Goal: Find specific page/section: Find specific page/section

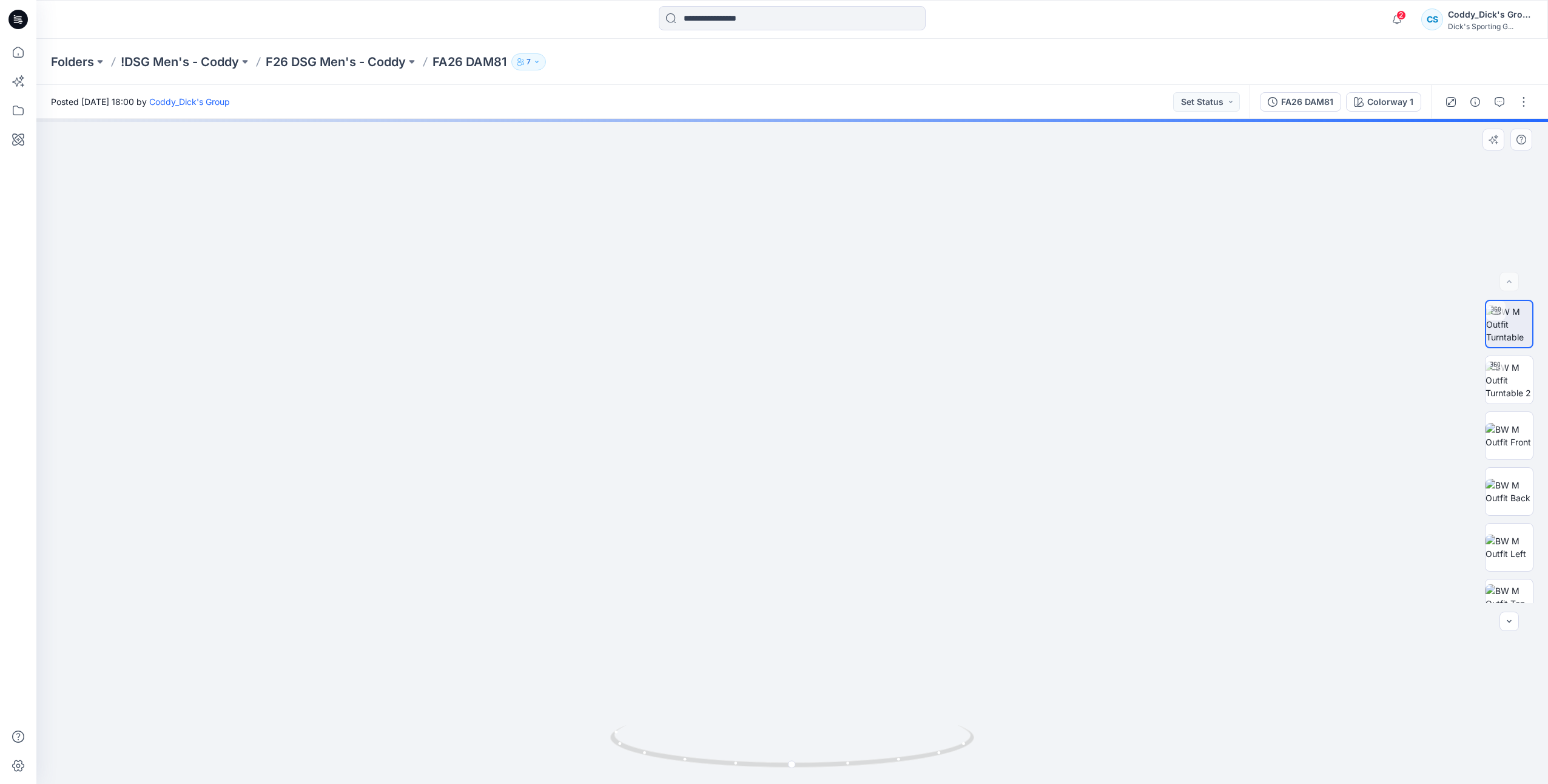
drag, startPoint x: 877, startPoint y: 409, endPoint x: 881, endPoint y: 477, distance: 68.1
click at [881, 477] on img at bounding box center [792, 385] width 1087 height 797
drag, startPoint x: 908, startPoint y: 764, endPoint x: 758, endPoint y: 762, distance: 150.0
click at [758, 762] on icon at bounding box center [794, 748] width 367 height 45
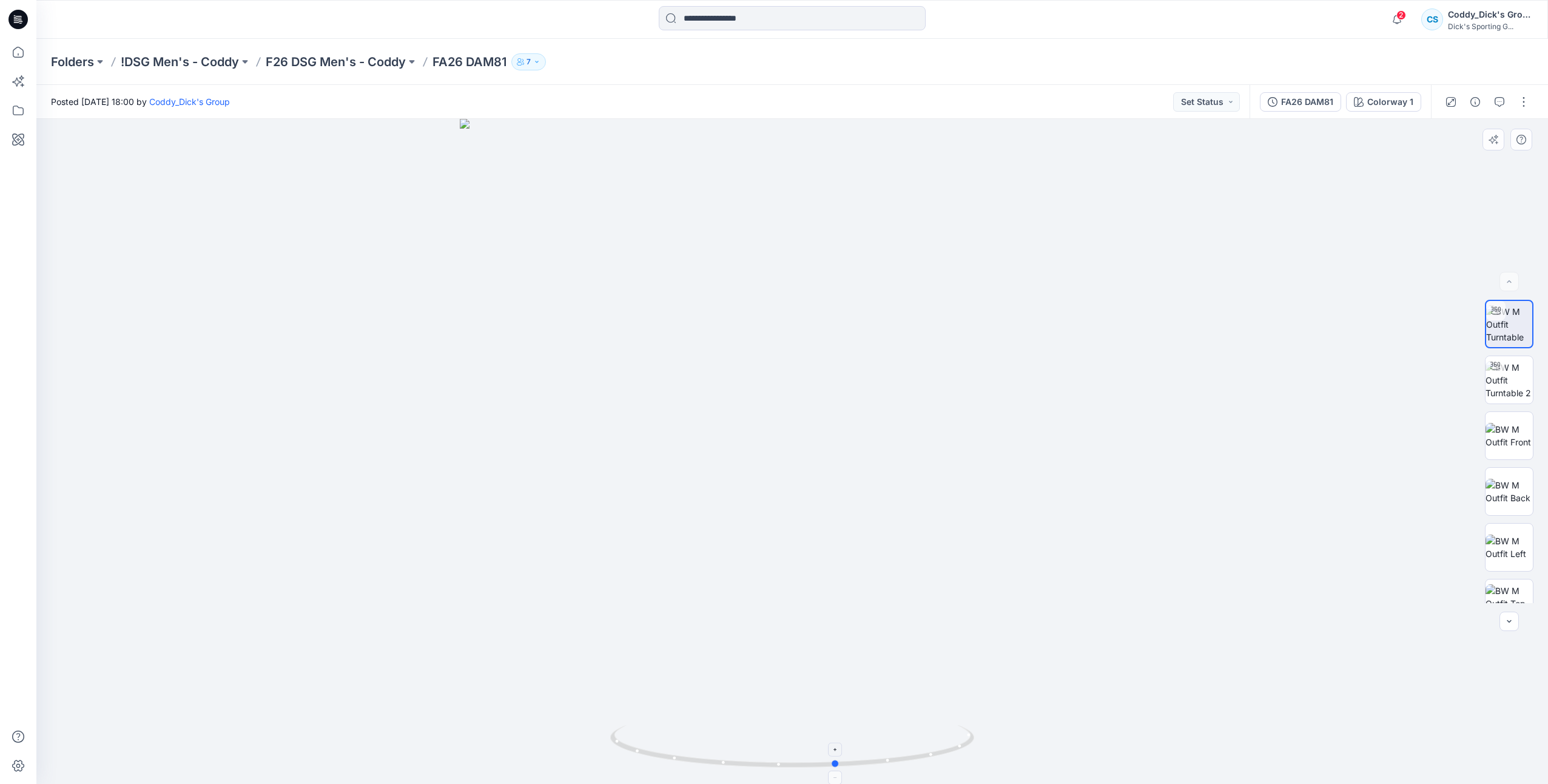
drag, startPoint x: 936, startPoint y: 763, endPoint x: 755, endPoint y: 768, distance: 181.1
click at [755, 768] on icon at bounding box center [794, 748] width 367 height 45
click at [1497, 385] on img at bounding box center [1509, 380] width 47 height 38
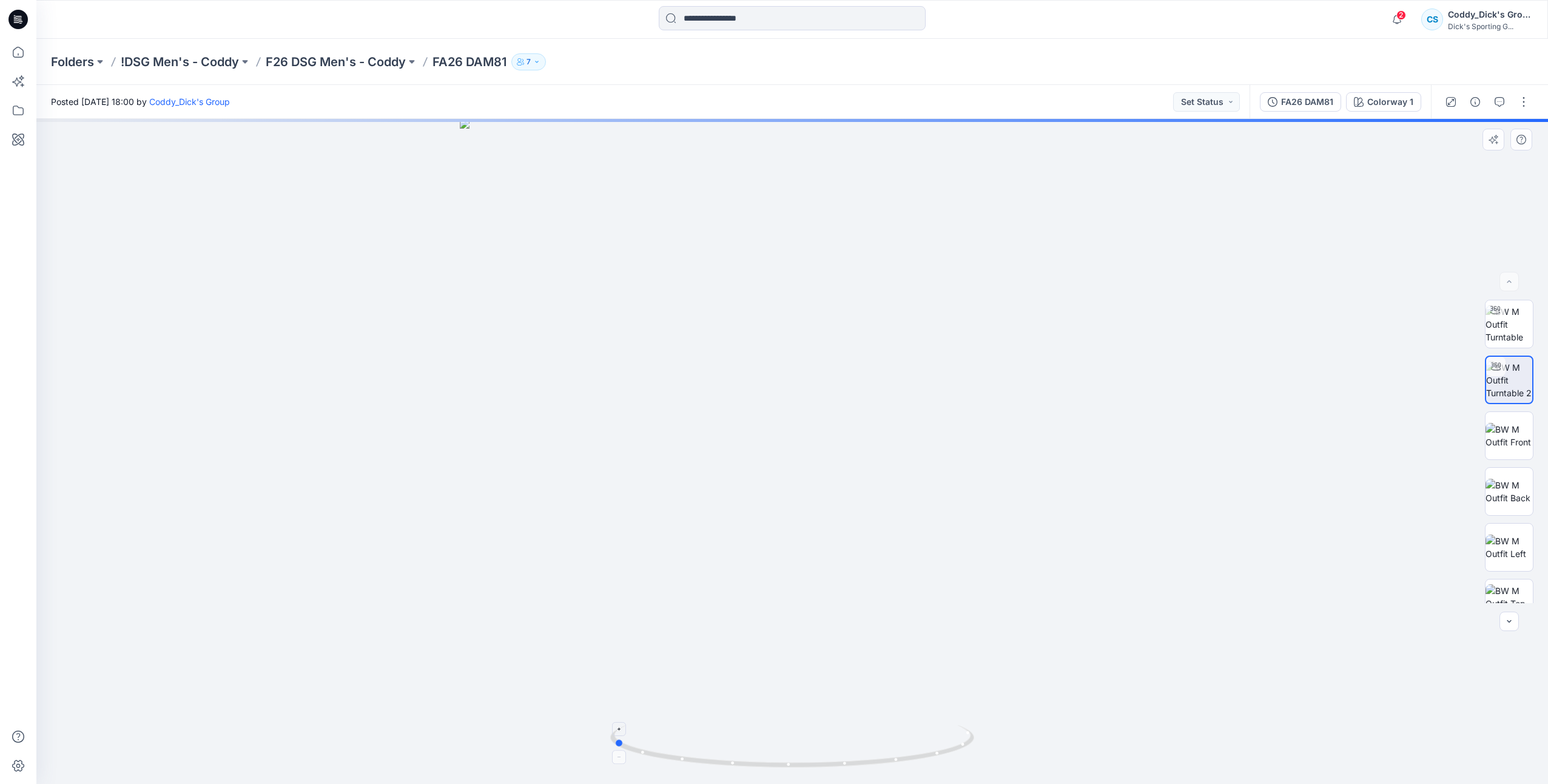
drag, startPoint x: 964, startPoint y: 754, endPoint x: 792, endPoint y: 762, distance: 172.2
click at [792, 762] on icon at bounding box center [794, 748] width 367 height 45
click at [1509, 524] on img at bounding box center [1509, 523] width 47 height 47
click at [1509, 483] on img at bounding box center [1509, 467] width 47 height 38
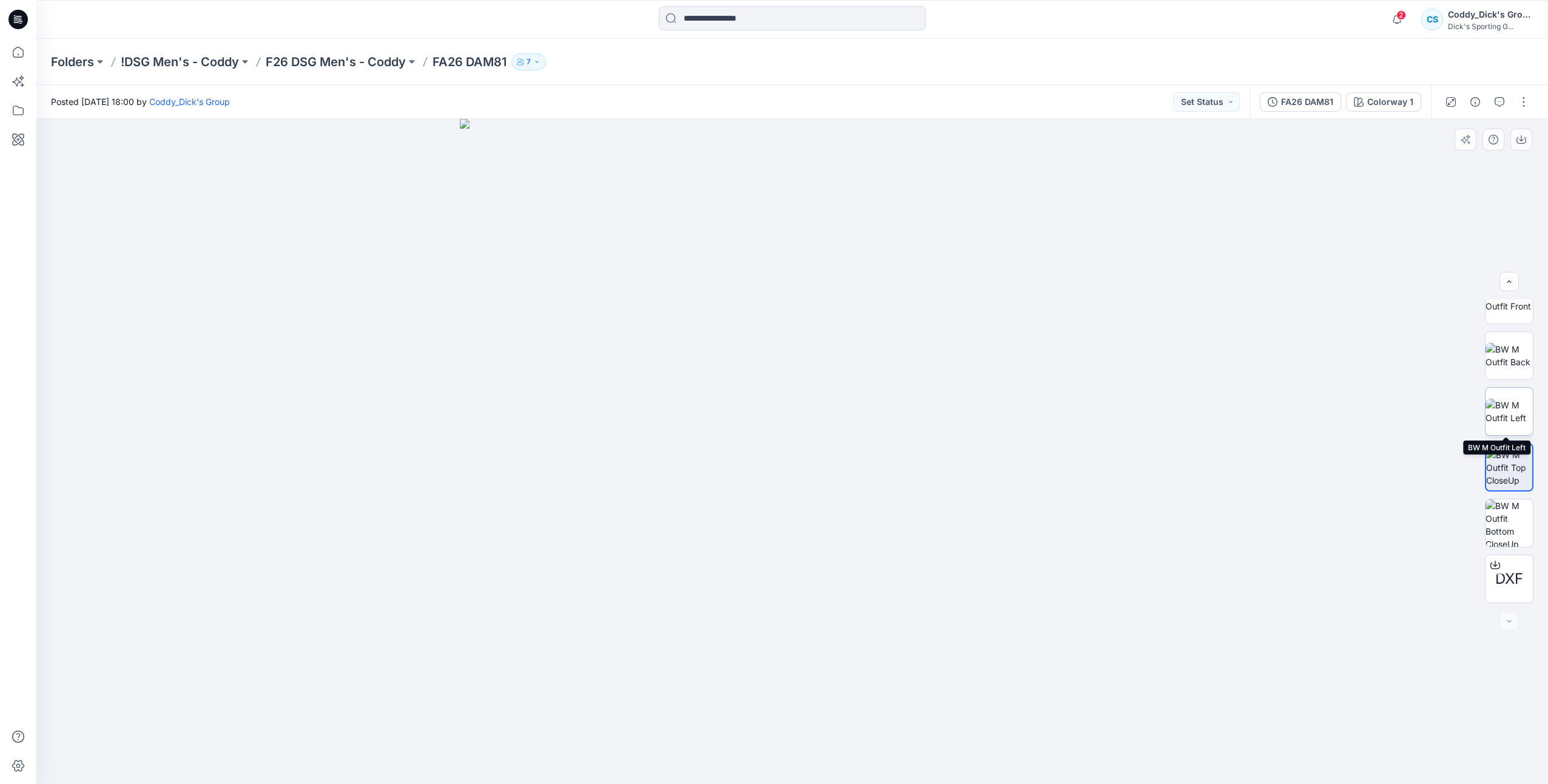
click at [1515, 413] on img at bounding box center [1509, 411] width 47 height 25
click at [1508, 343] on img at bounding box center [1509, 355] width 47 height 25
click at [361, 61] on p "F26 DSG Men's - Coddy" at bounding box center [335, 61] width 140 height 17
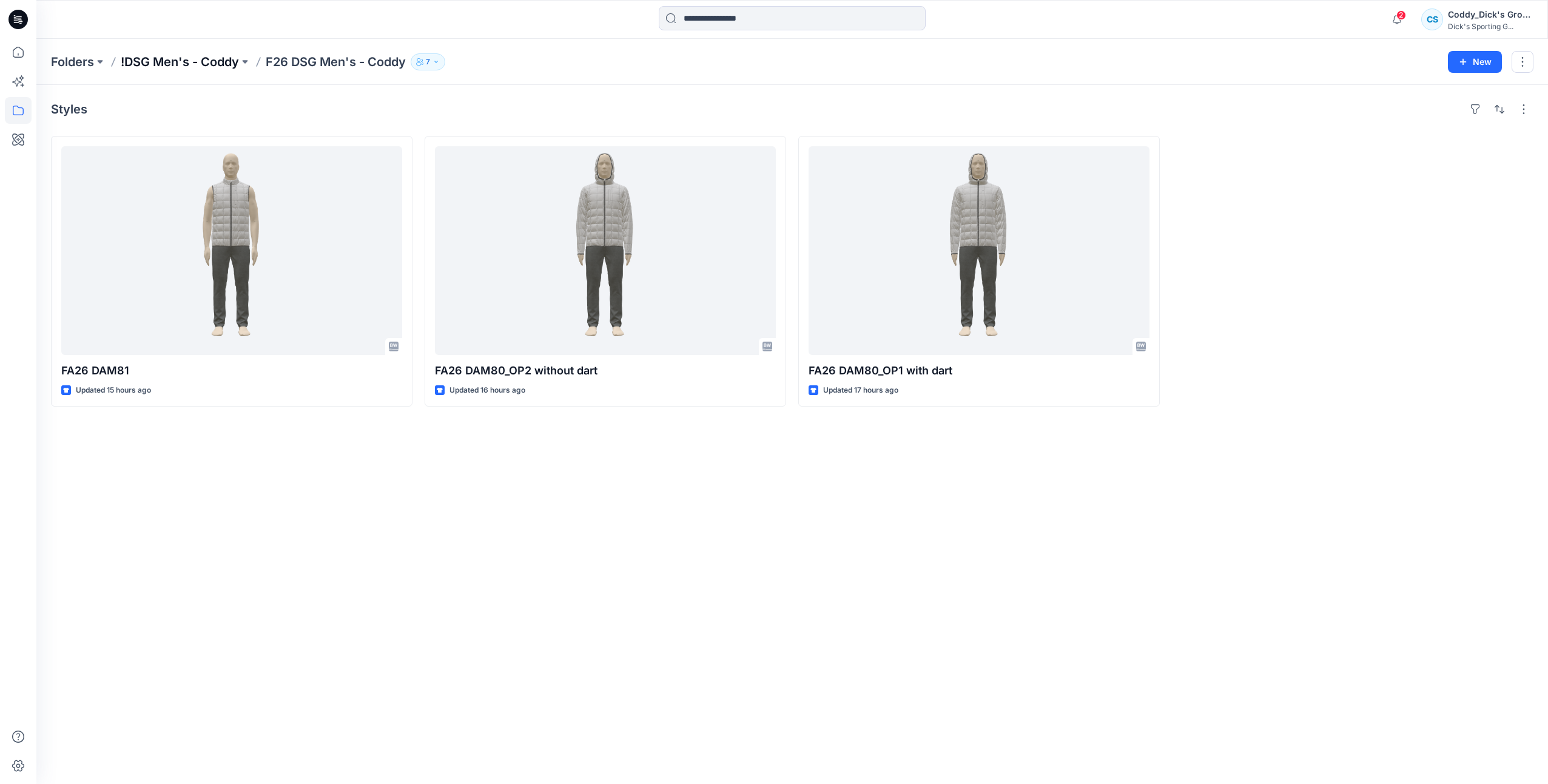
click at [222, 58] on p "!DSG Men's - Coddy" at bounding box center [179, 61] width 118 height 17
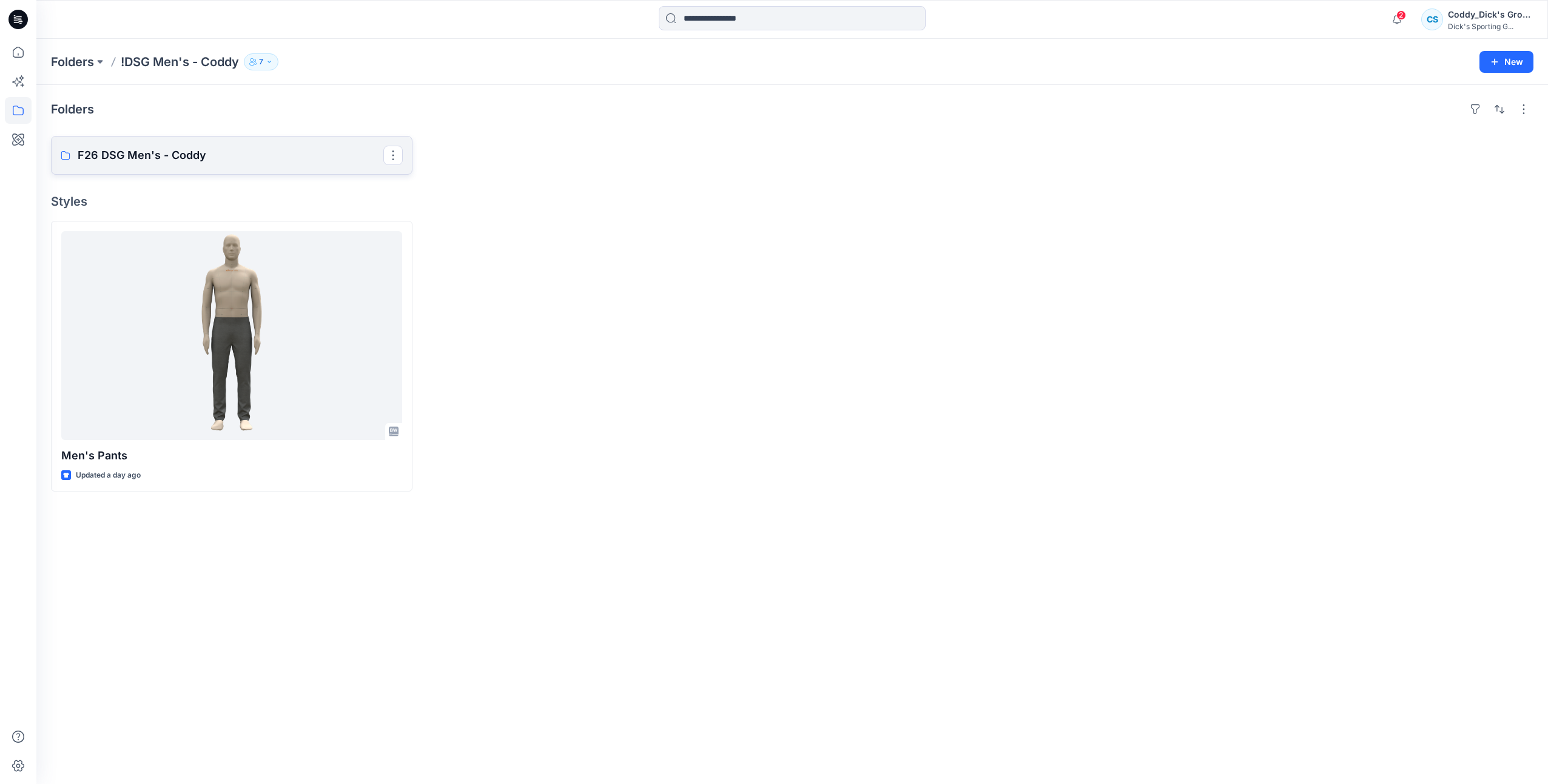
click at [311, 149] on p "F26 DSG Men's - Coddy" at bounding box center [230, 155] width 306 height 17
